Goal: Information Seeking & Learning: Learn about a topic

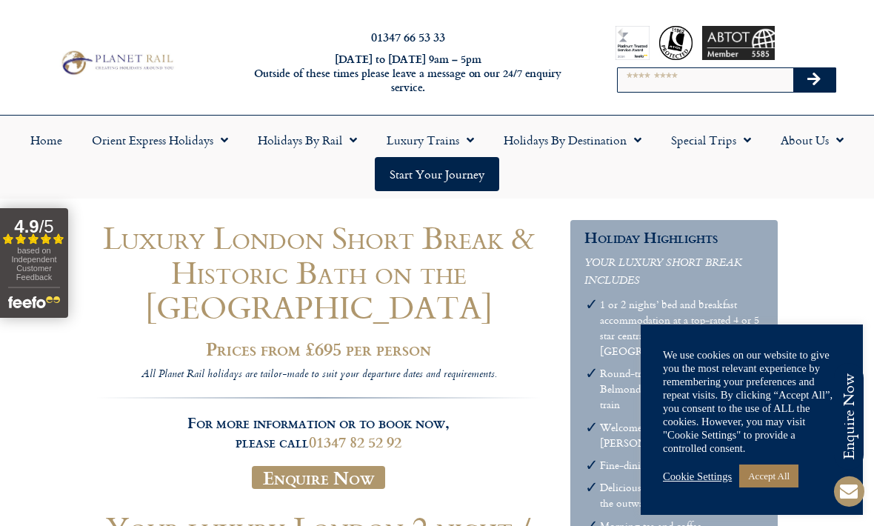
click at [778, 483] on link "Accept All" at bounding box center [768, 475] width 59 height 23
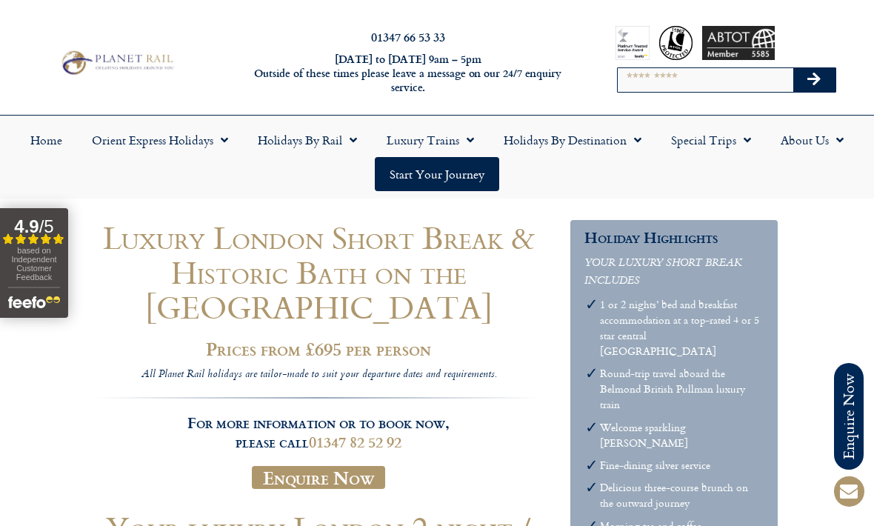
click at [458, 172] on link "Start your Journey" at bounding box center [437, 174] width 124 height 34
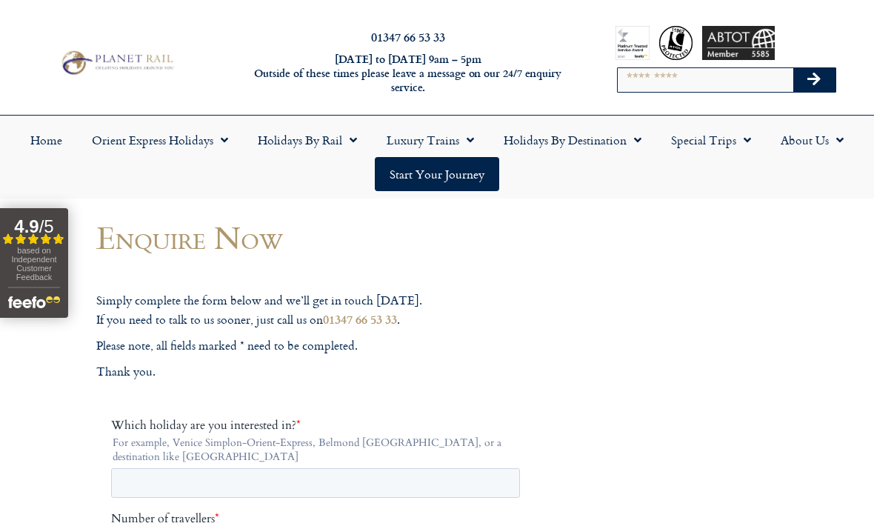
click at [419, 135] on link "Luxury Trains" at bounding box center [430, 140] width 117 height 34
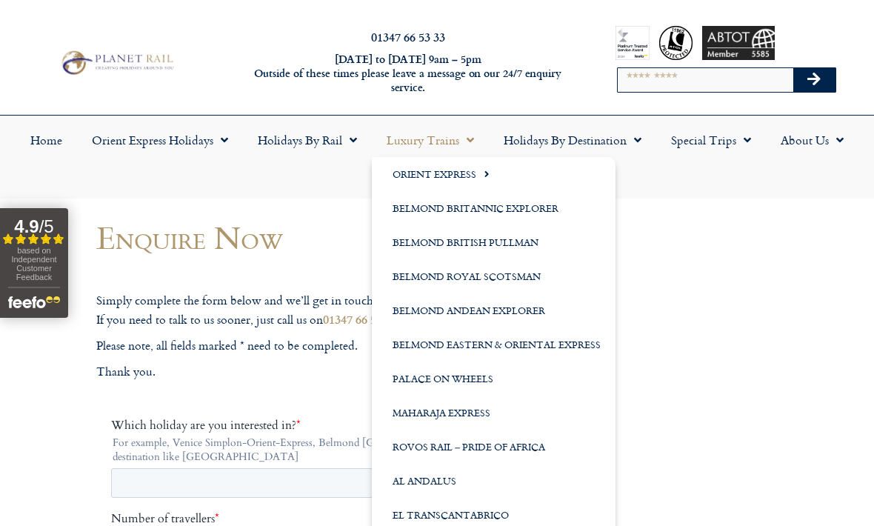
click at [126, 150] on link "Orient Express Holidays" at bounding box center [160, 140] width 166 height 34
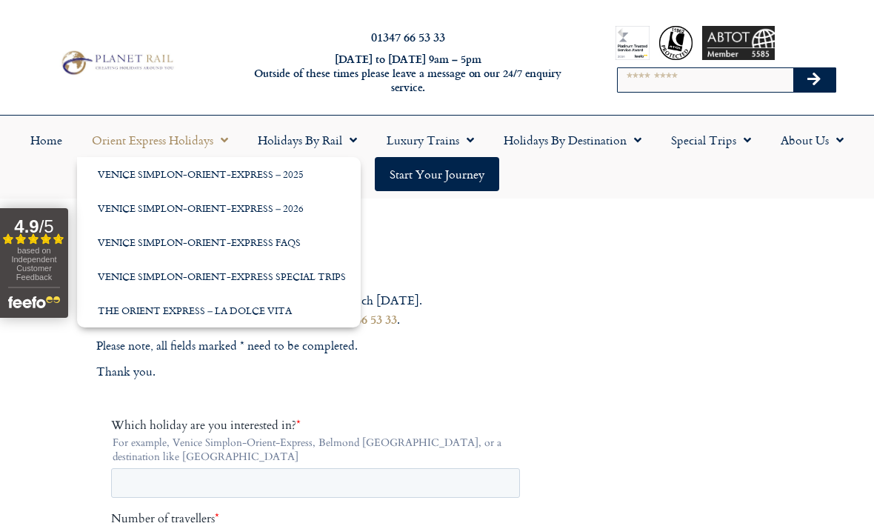
click at [115, 204] on link "Venice Simplon-Orient-Express – 2026" at bounding box center [219, 208] width 284 height 34
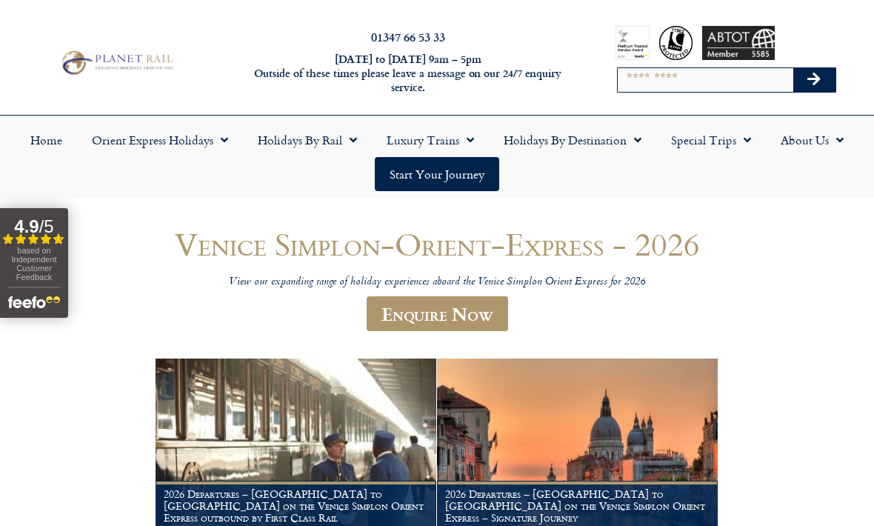
click at [293, 144] on link "Holidays by Rail" at bounding box center [307, 140] width 129 height 34
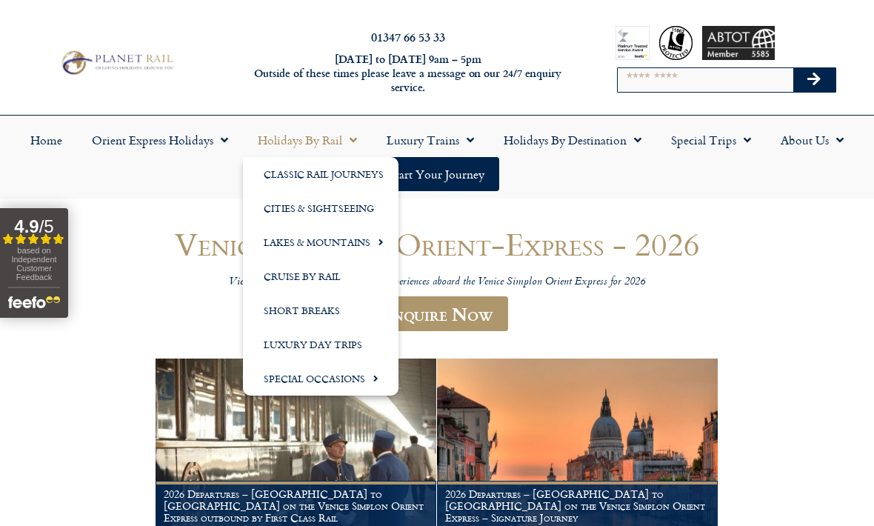
click at [295, 315] on link "Short Breaks" at bounding box center [320, 310] width 155 height 34
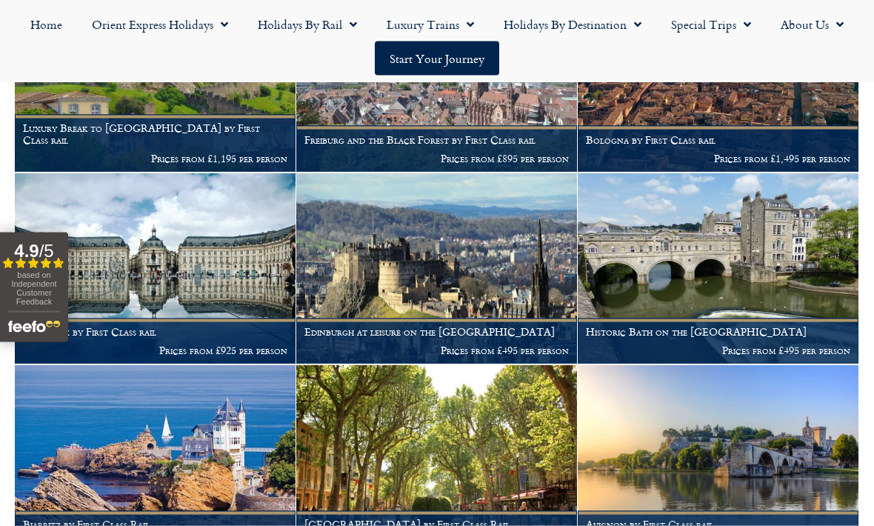
scroll to position [1365, 0]
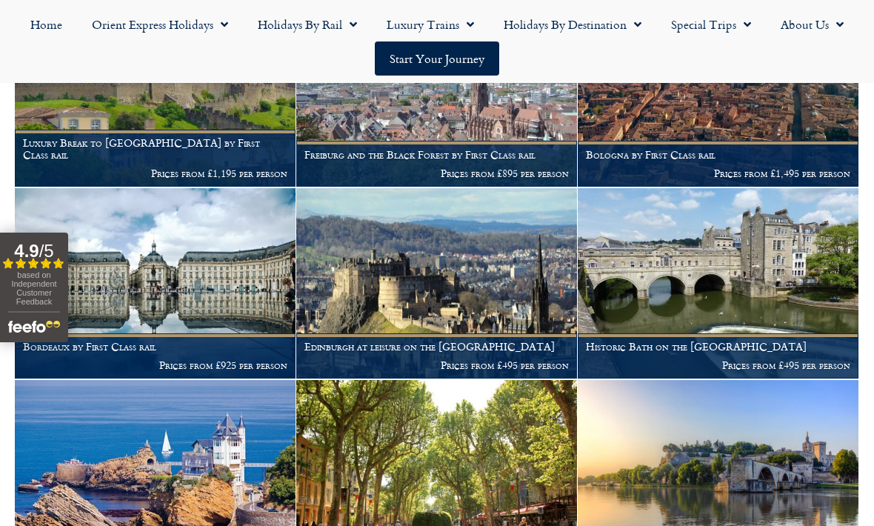
click at [695, 341] on h1 "Historic Bath on the [GEOGRAPHIC_DATA]" at bounding box center [718, 347] width 264 height 12
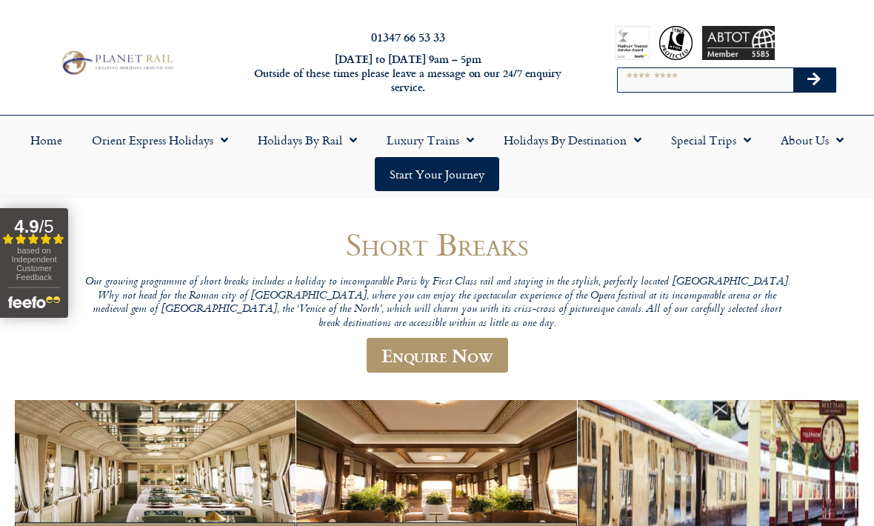
scroll to position [1414, 0]
